Goal: Task Accomplishment & Management: Manage account settings

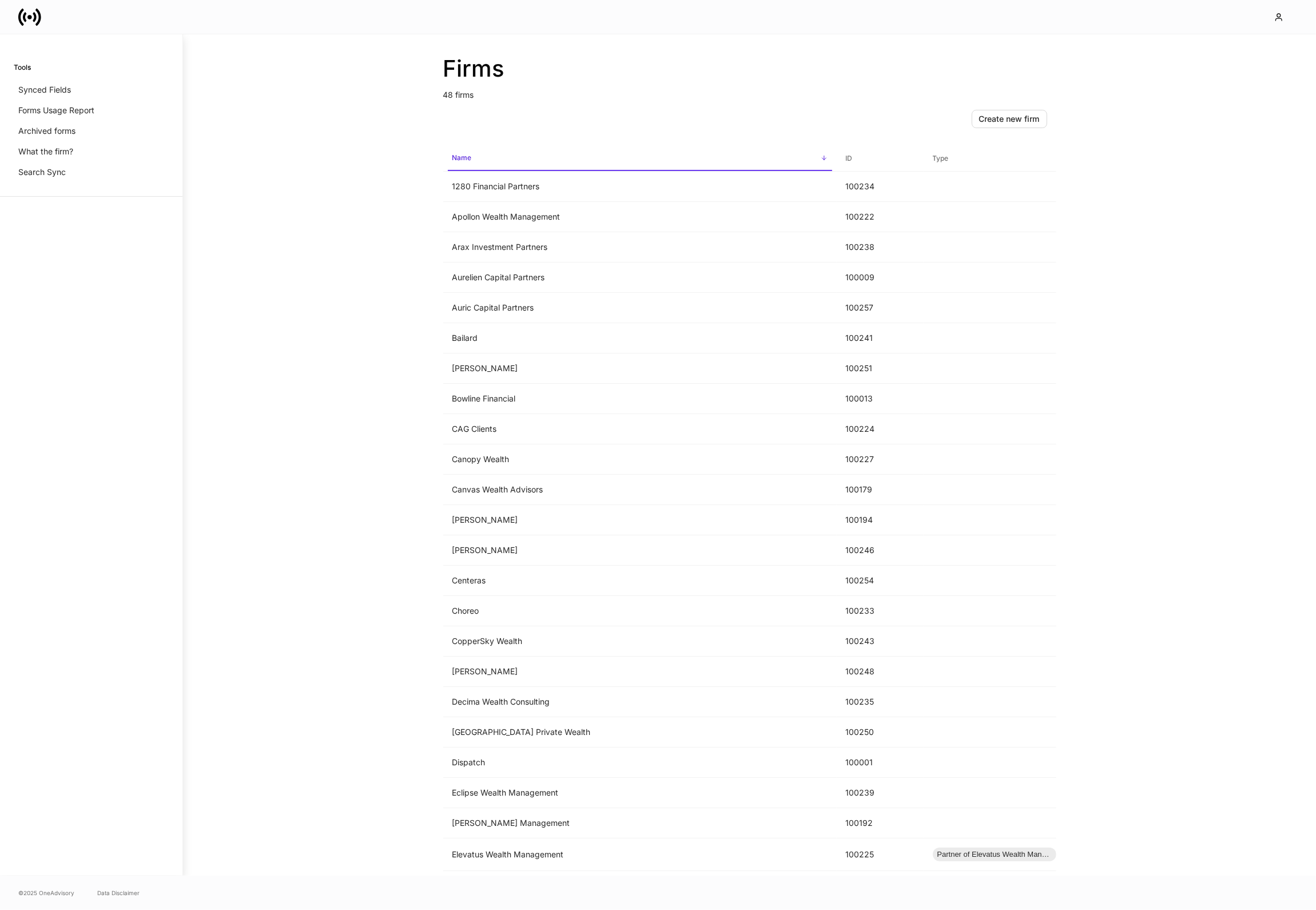
click at [266, 235] on div "Firms 48 firms Create new firm Name sorted ascending ID Type 1280 Financial Par…" at bounding box center [749, 455] width 1133 height 841
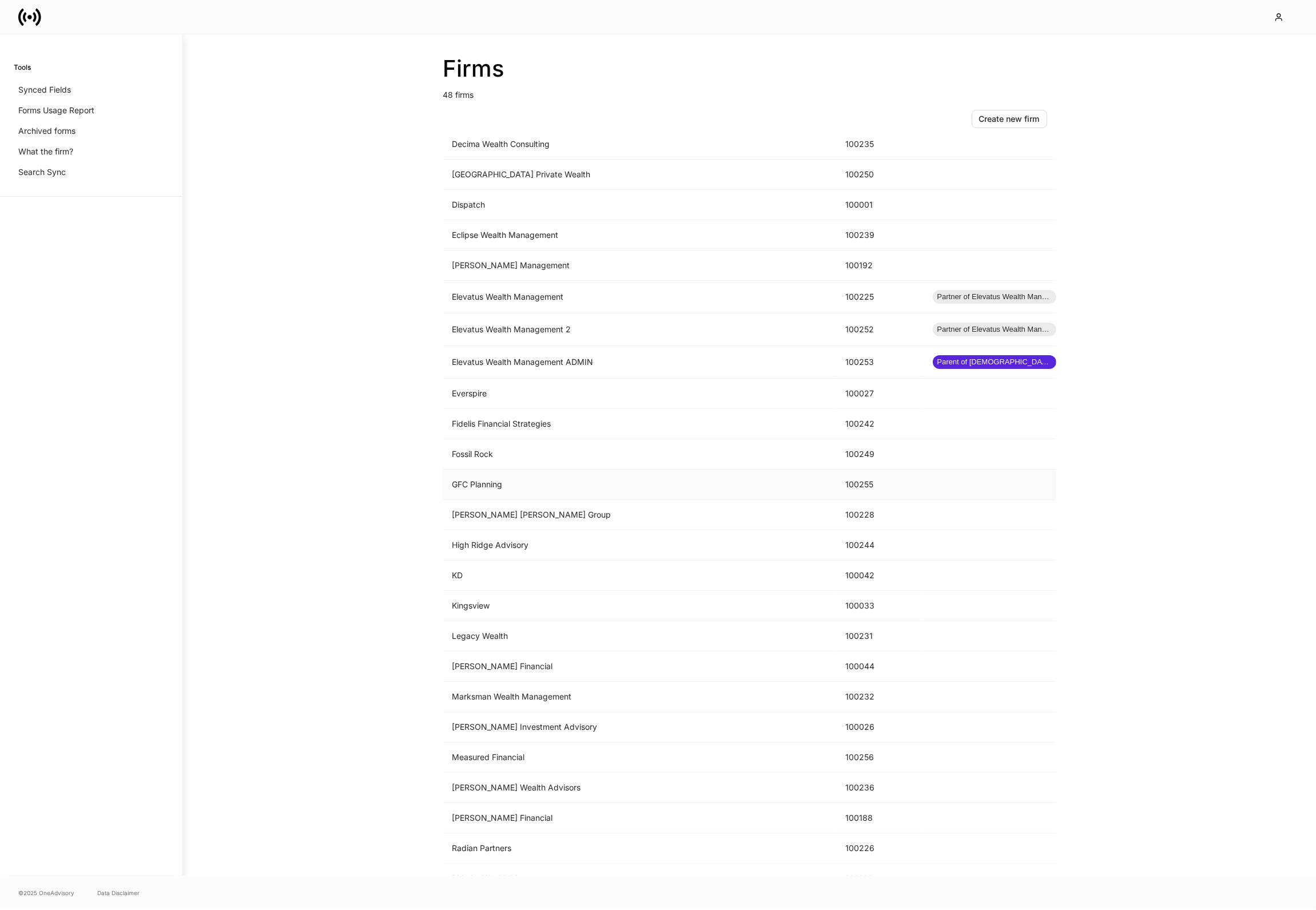
scroll to position [564, 0]
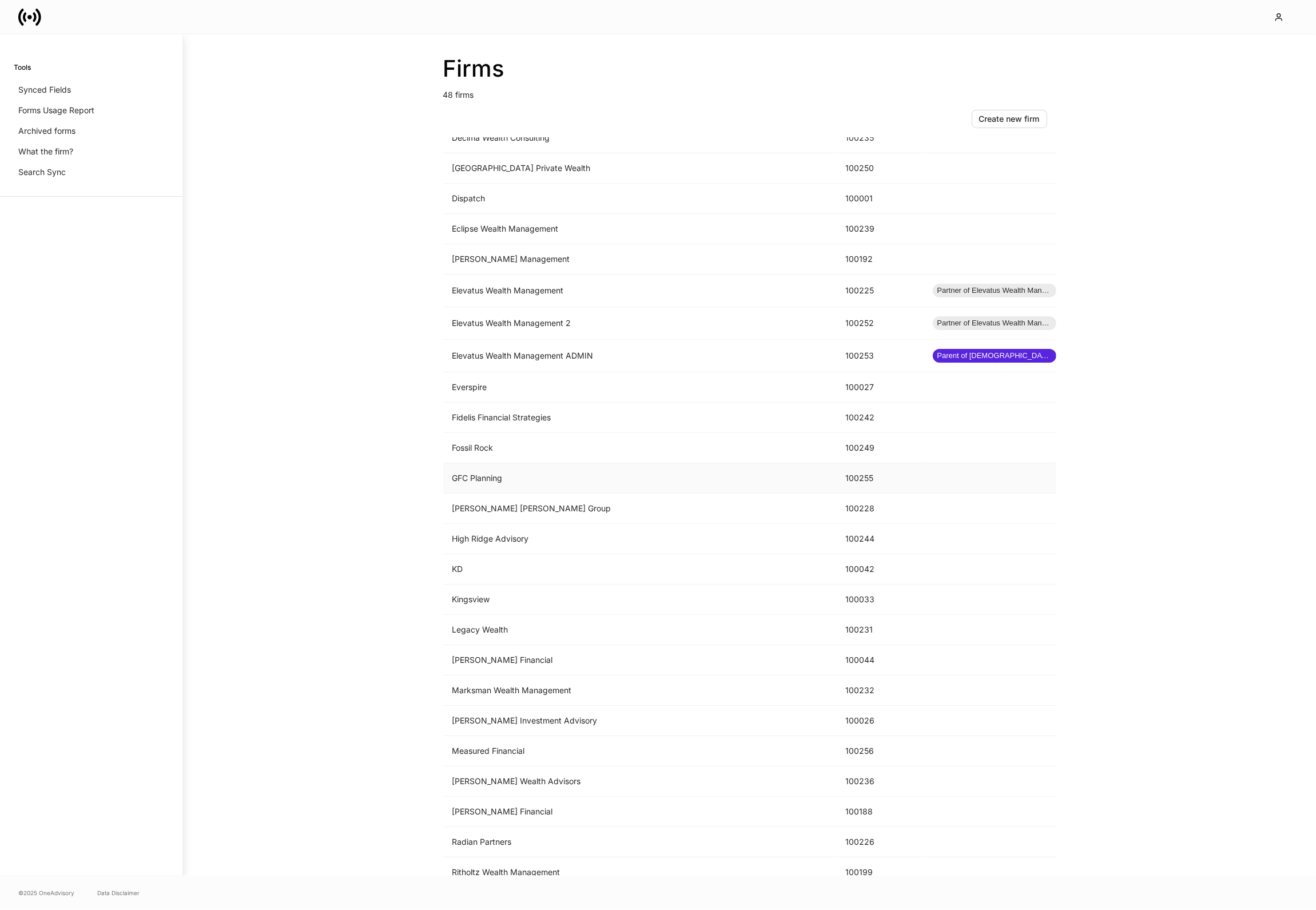
click at [501, 478] on td "GFC Planning" at bounding box center [640, 478] width 393 height 30
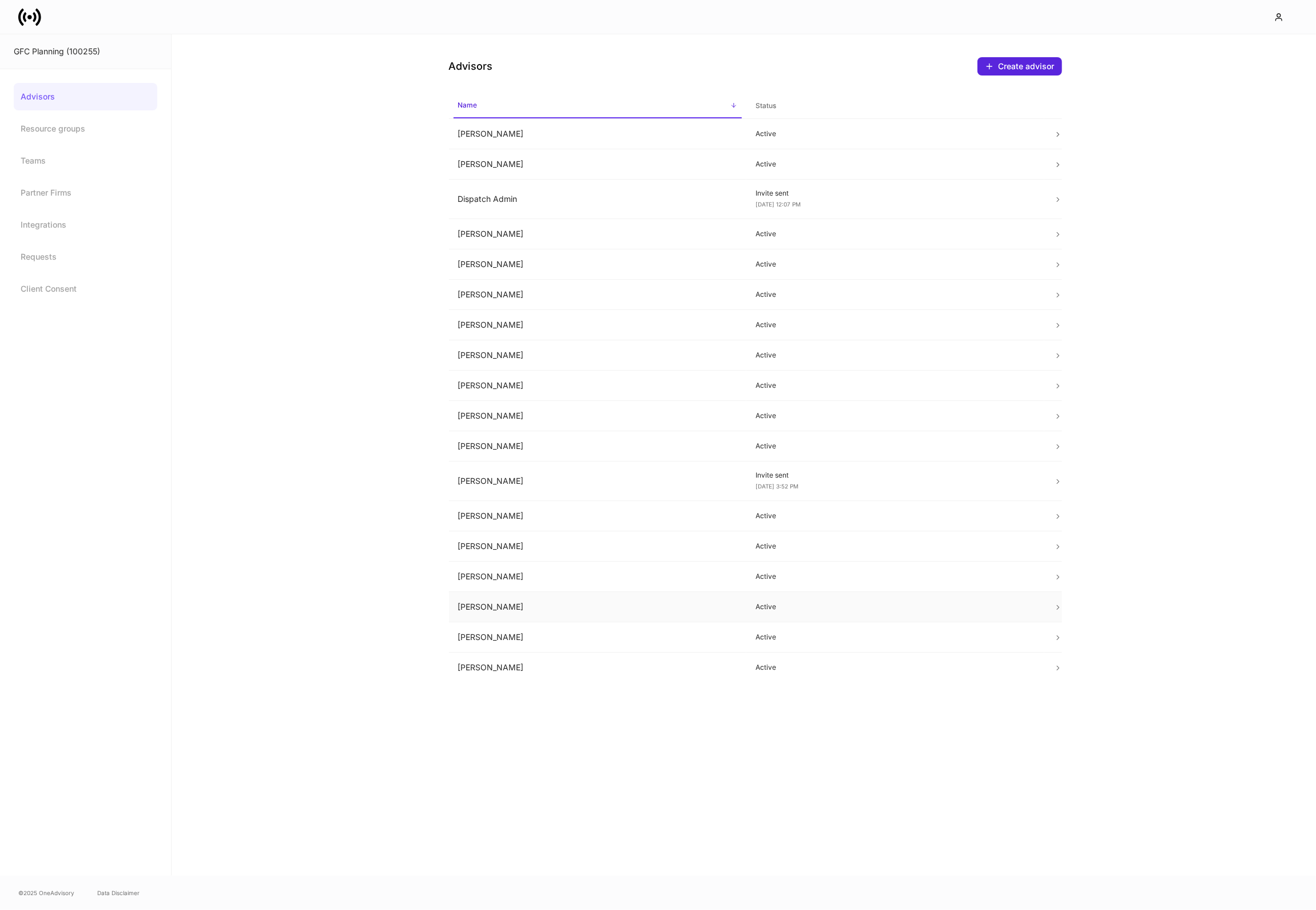
click at [486, 608] on td "[PERSON_NAME]" at bounding box center [598, 607] width 298 height 30
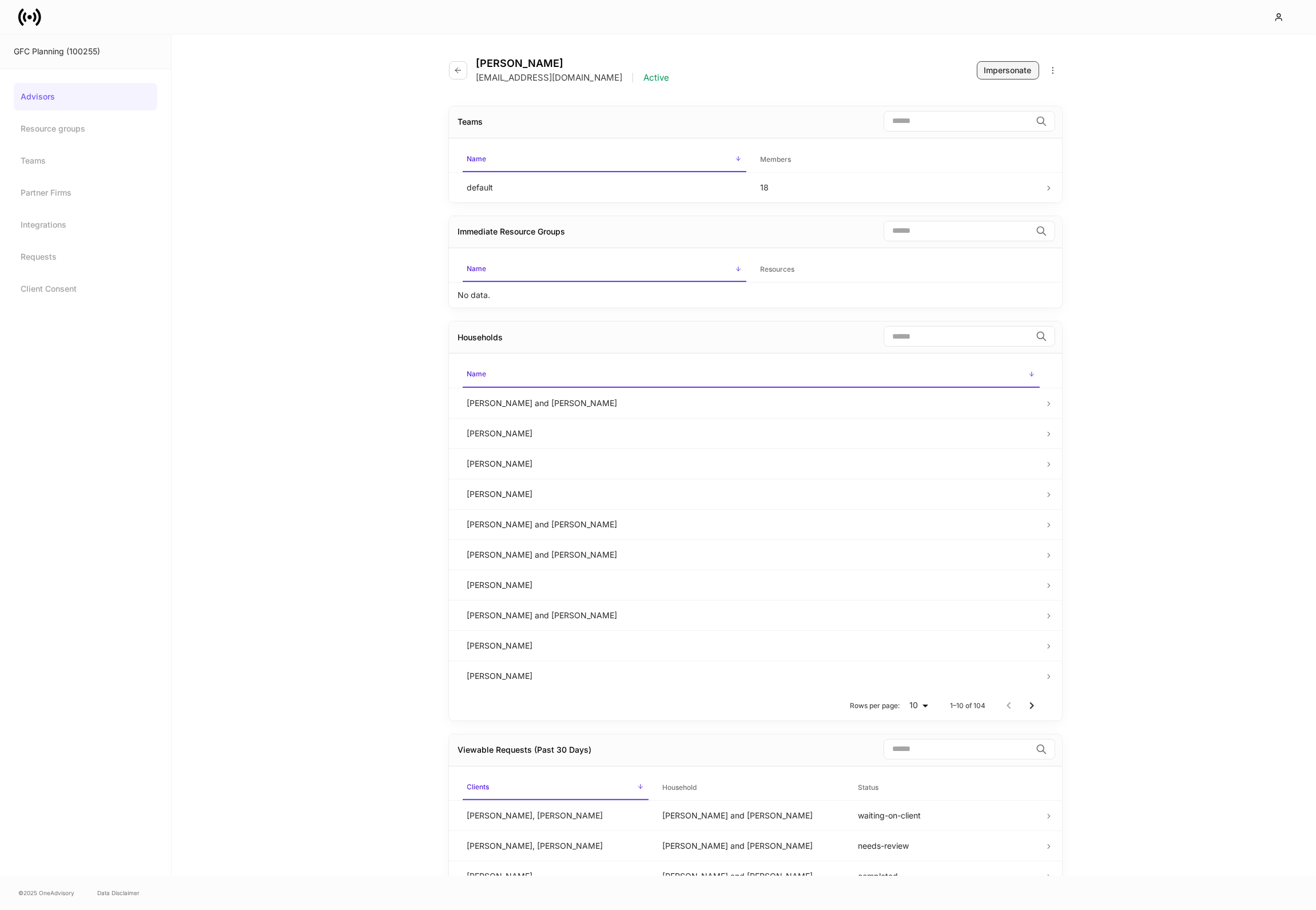
click at [1009, 62] on button "Impersonate" at bounding box center [1008, 70] width 62 height 18
